Goal: Task Accomplishment & Management: Complete application form

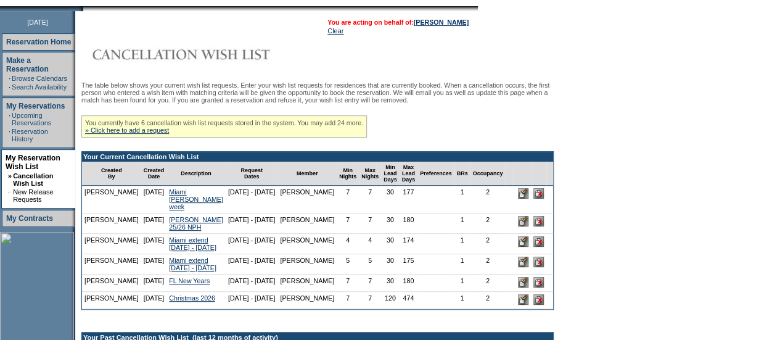
scroll to position [152, 0]
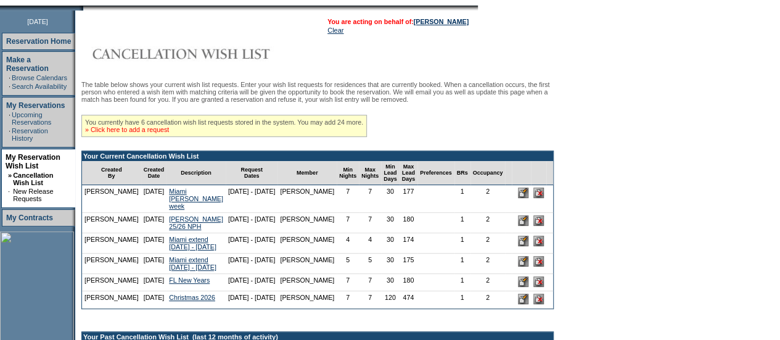
click at [126, 133] on link "» Click here to add a request" at bounding box center [127, 129] width 84 height 7
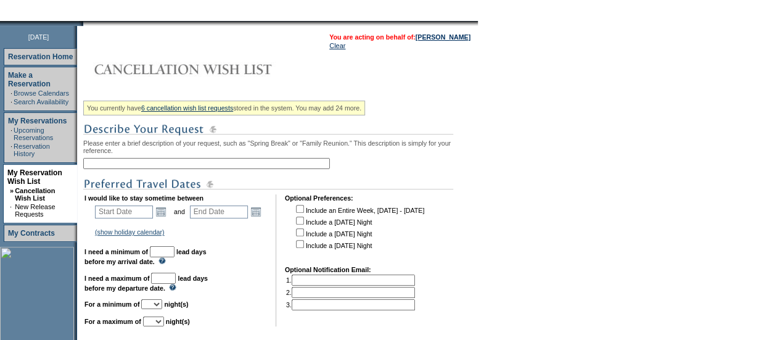
scroll to position [153, 0]
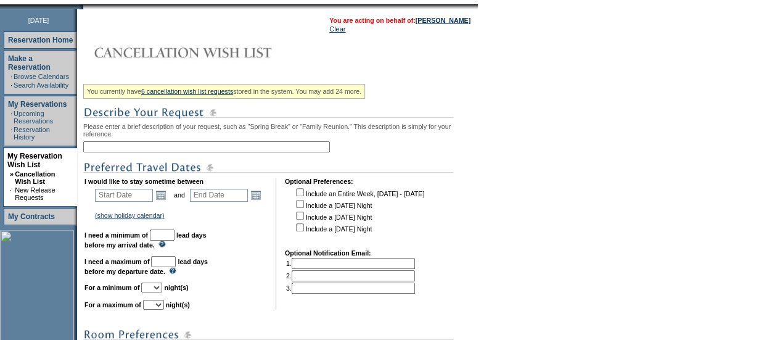
click at [123, 145] on input "text" at bounding box center [206, 146] width 247 height 11
type input "B"
click at [641, 133] on form "Follow Us ::" at bounding box center [390, 213] width 780 height 732
click at [157, 149] on input "text" at bounding box center [206, 146] width 247 height 11
type input "Abaco - 2026"
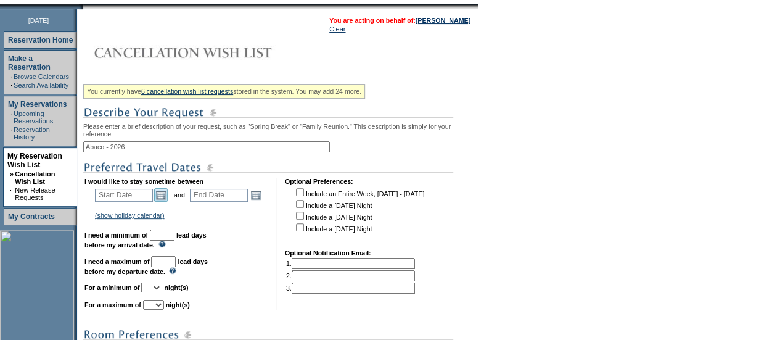
click at [165, 202] on link "Open the calendar popup." at bounding box center [161, 195] width 14 height 14
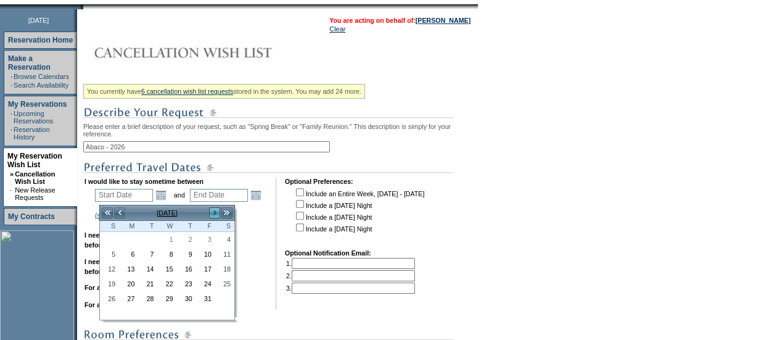
click at [217, 211] on link ">" at bounding box center [214, 213] width 12 height 12
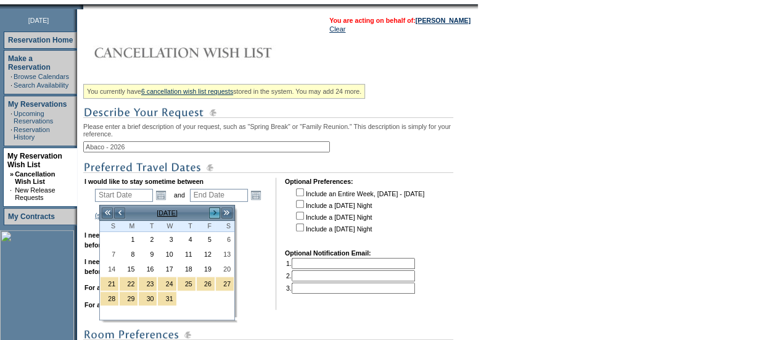
click at [217, 211] on link ">" at bounding box center [214, 213] width 12 height 12
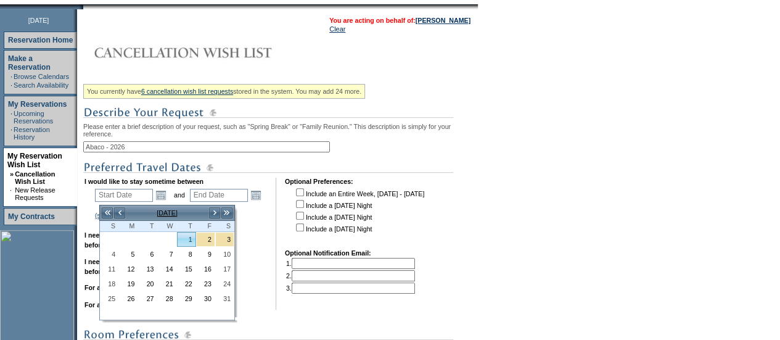
click at [190, 237] on link "1" at bounding box center [187, 239] width 18 height 14
type input "[DATE]"
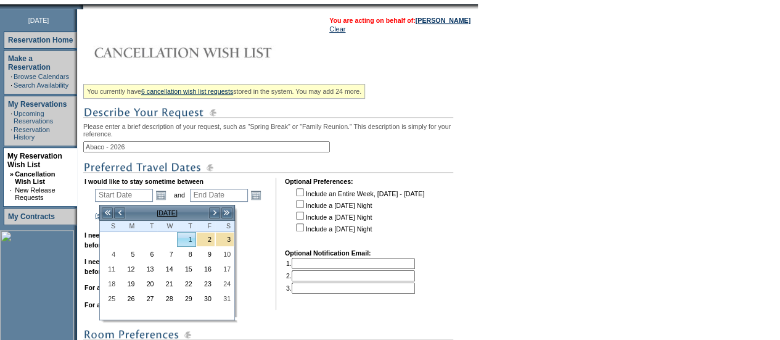
type input "94"
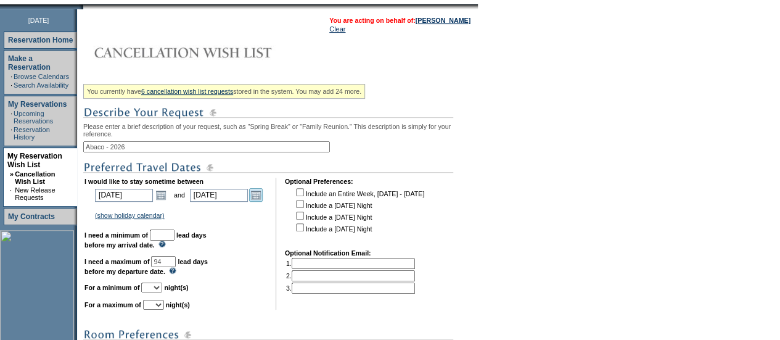
click at [263, 198] on link "Open the calendar popup." at bounding box center [256, 195] width 14 height 14
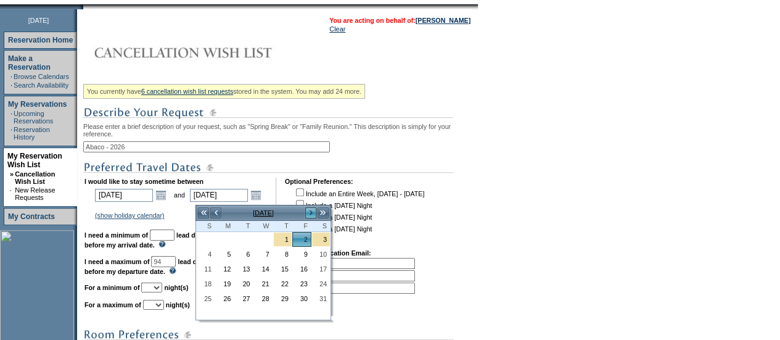
click at [312, 215] on link ">" at bounding box center [311, 213] width 12 height 12
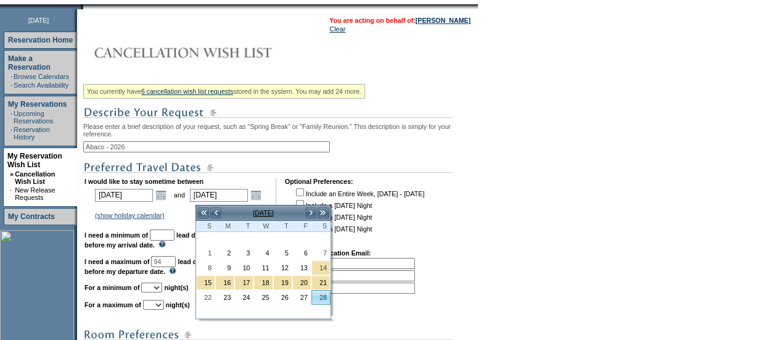
click at [327, 296] on link "28" at bounding box center [321, 297] width 18 height 14
type input "[DATE]"
type input "151"
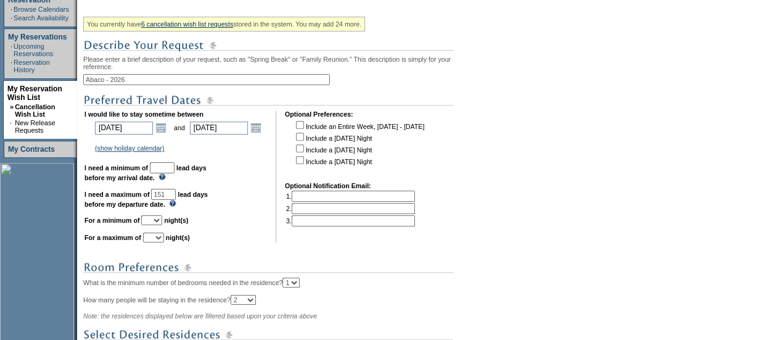
scroll to position [250, 0]
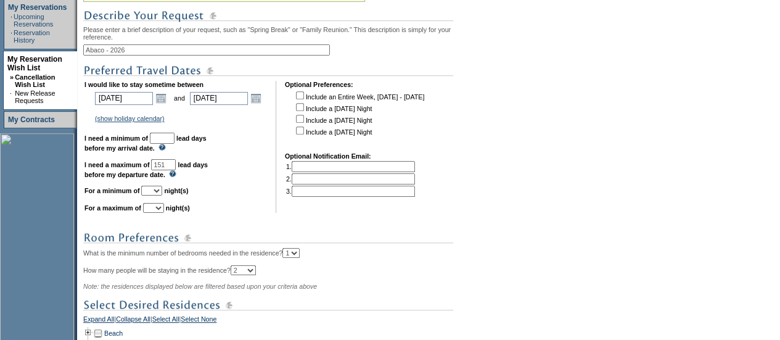
click at [174, 143] on input "text" at bounding box center [162, 138] width 25 height 11
type input "3"
type input "30"
click at [219, 198] on td "I would like to stay sometime between [DATE] [DATE] Open the calendar popup. <<…" at bounding box center [175, 147] width 182 height 132
click at [160, 195] on select "1 2 3 4 5 6 7 8 9 10 11 12 13 14" at bounding box center [151, 191] width 21 height 10
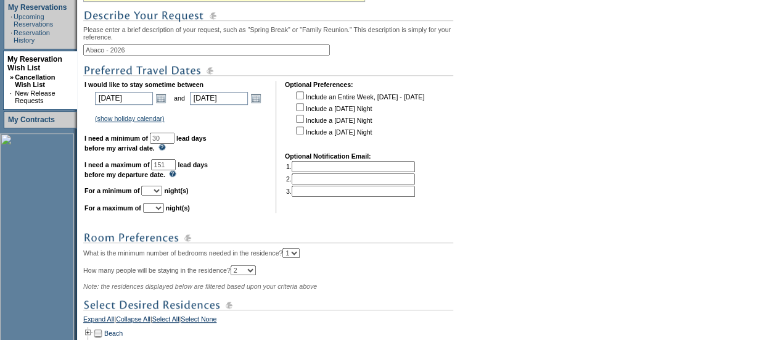
select select "3"
click at [156, 191] on select "1 2 3 4 5 6 7 8 9 10 11 12 13 14" at bounding box center [151, 191] width 21 height 10
click at [164, 213] on select "1 2 3 4 5 6 7 8 9 10 11 12 13 14" at bounding box center [153, 208] width 21 height 10
click at [158, 208] on select "1 2 3 4 5 6 7 8 9 10 11 12 13 14" at bounding box center [153, 208] width 21 height 10
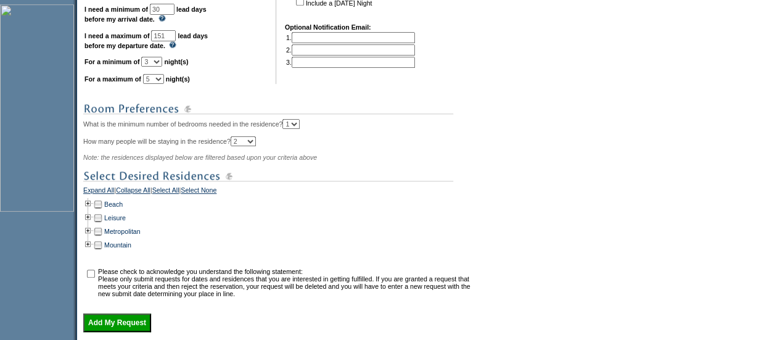
scroll to position [379, 0]
click at [164, 83] on select "1 2 3 4 5 6 7 8 9 10 11 12 13 14" at bounding box center [153, 78] width 21 height 10
select select "7"
click at [158, 79] on select "1 2 3 4 5 6 7 8 9 10 11 12 13 14" at bounding box center [153, 78] width 21 height 10
click at [93, 210] on td at bounding box center [88, 204] width 10 height 14
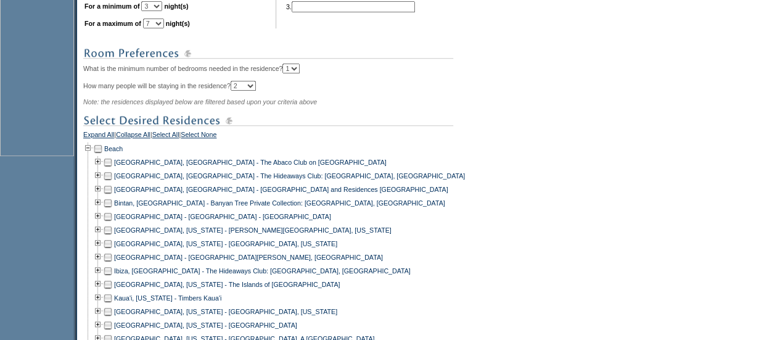
scroll to position [439, 0]
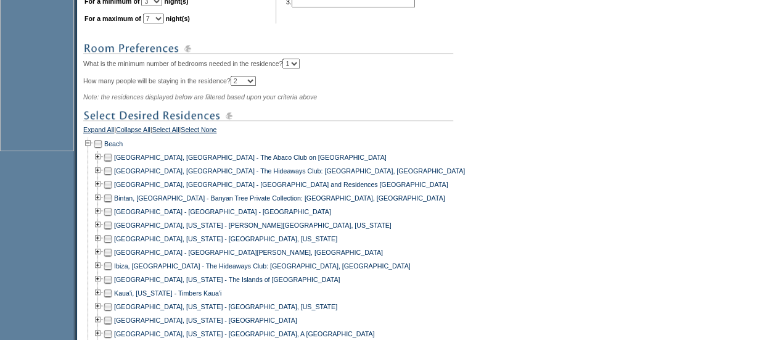
click at [111, 163] on td at bounding box center [108, 157] width 10 height 14
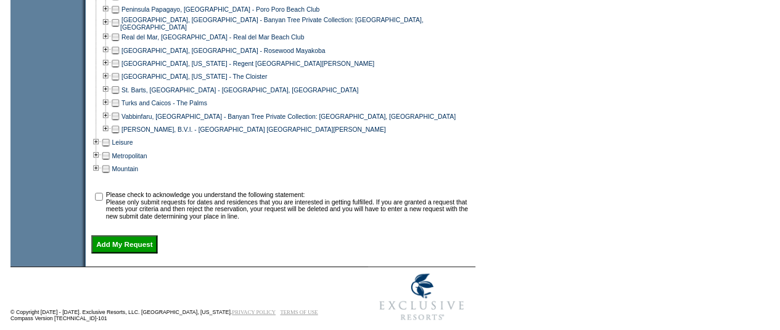
scroll to position [940, 0]
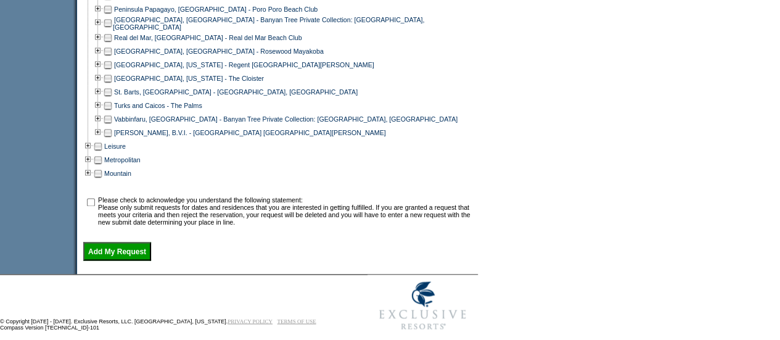
click at [93, 206] on input "checkbox" at bounding box center [91, 202] width 8 height 8
checkbox input "true"
click at [122, 260] on input "Add My Request" at bounding box center [117, 251] width 68 height 18
